Goal: Information Seeking & Learning: Learn about a topic

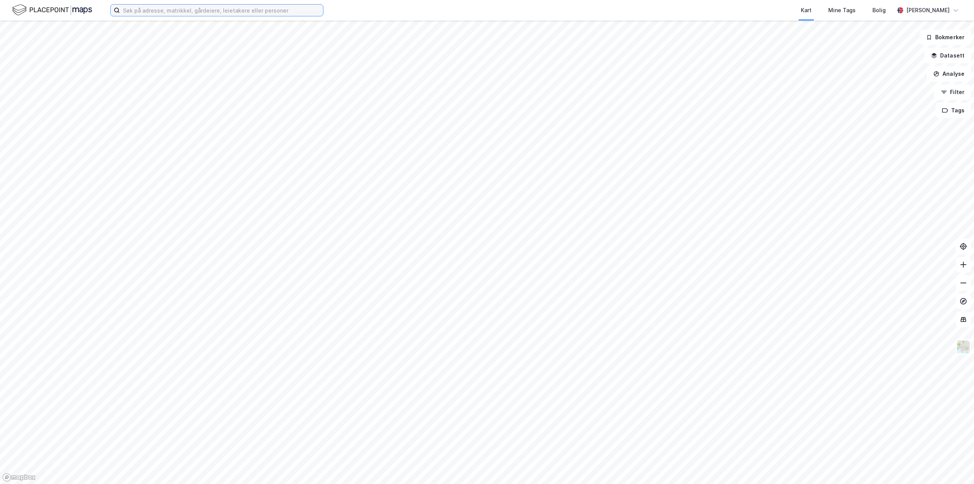
click at [186, 9] on input at bounding box center [221, 10] width 203 height 11
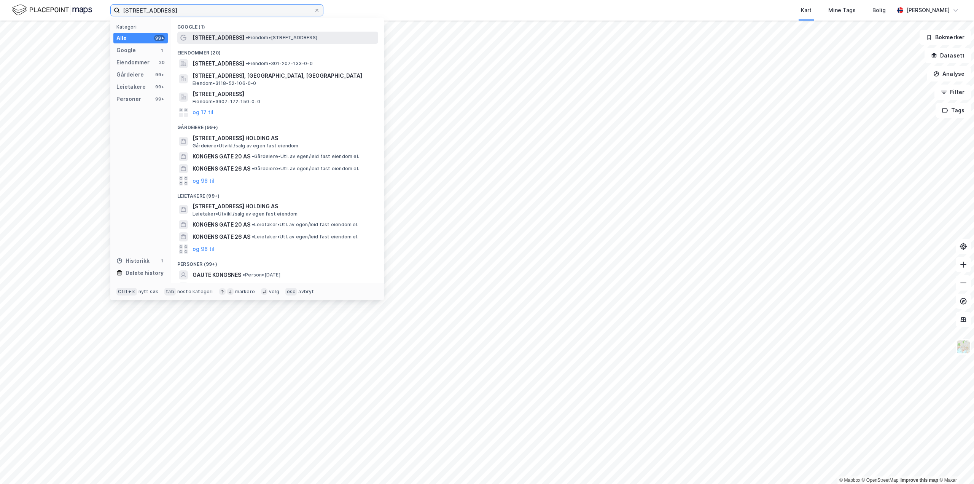
type input "[STREET_ADDRESS]"
click at [226, 34] on span "[STREET_ADDRESS]" at bounding box center [219, 37] width 52 height 9
